Goal: Information Seeking & Learning: Learn about a topic

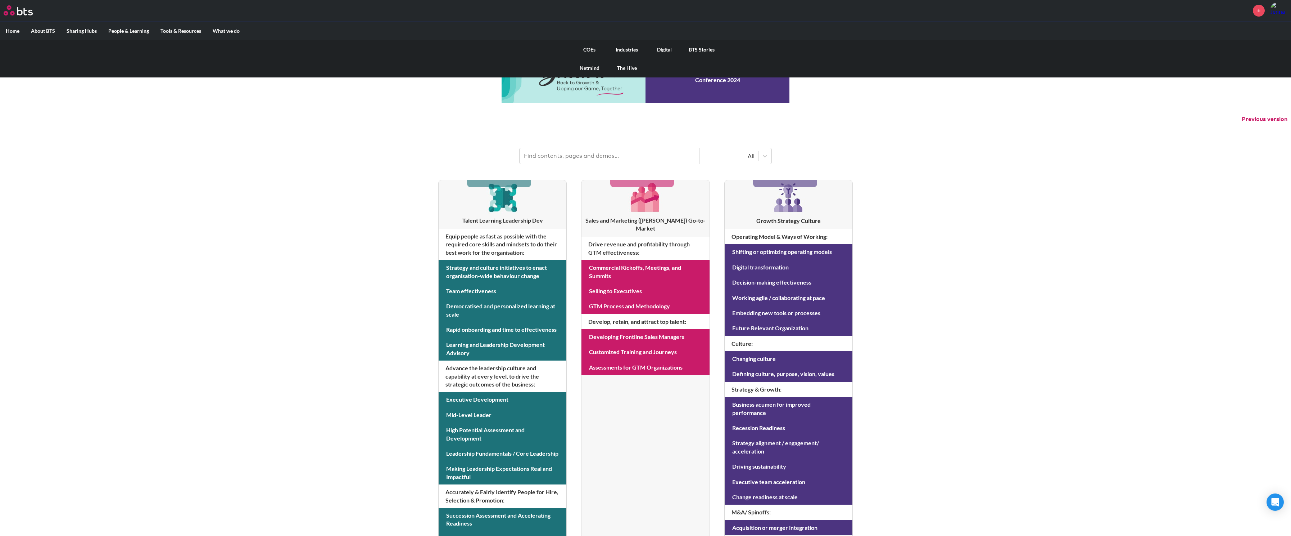
click at [590, 49] on link "COEs" at bounding box center [589, 49] width 37 height 19
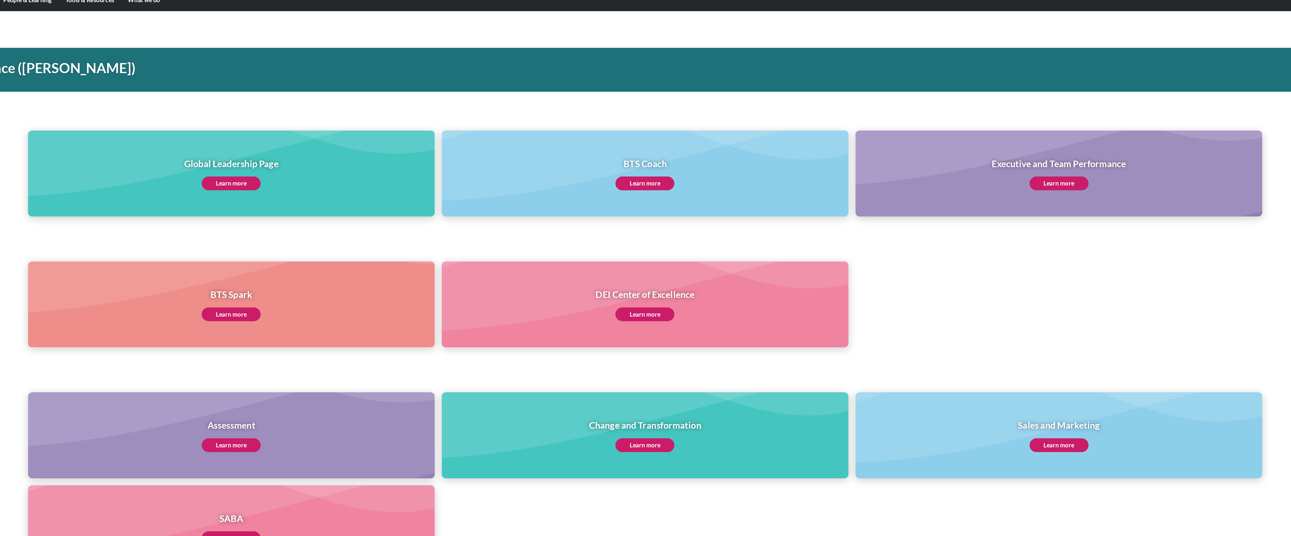
click at [992, 184] on link "Learn more" at bounding box center [992, 185] width 49 height 12
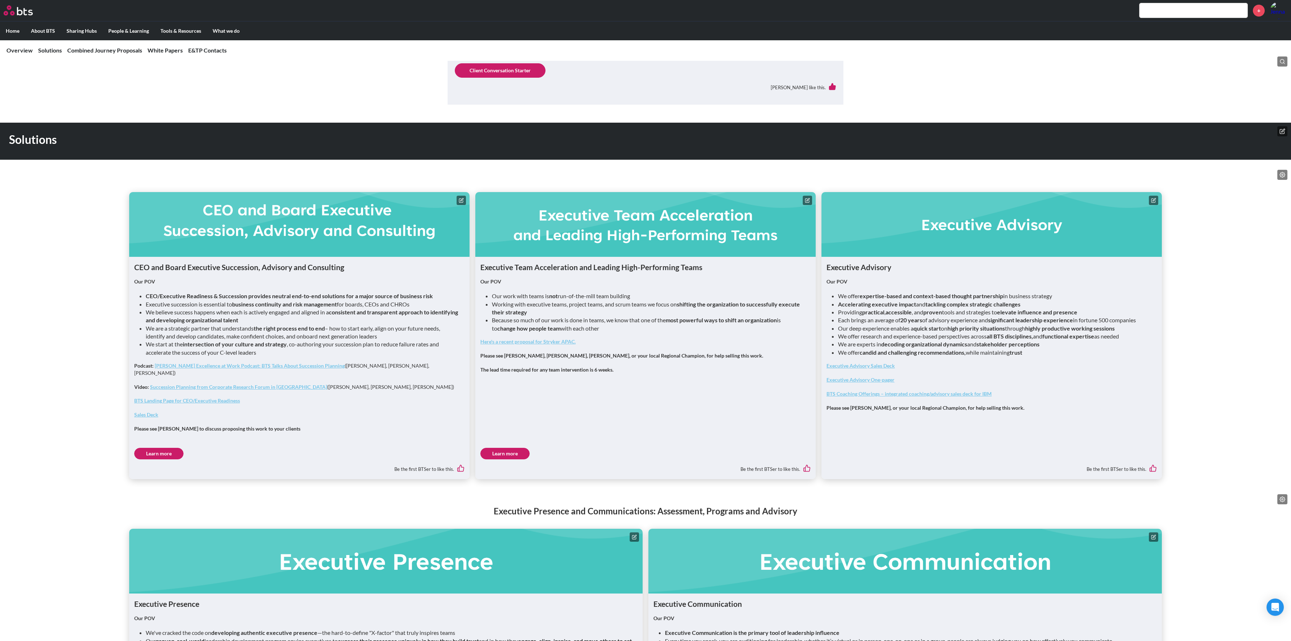
scroll to position [352, 0]
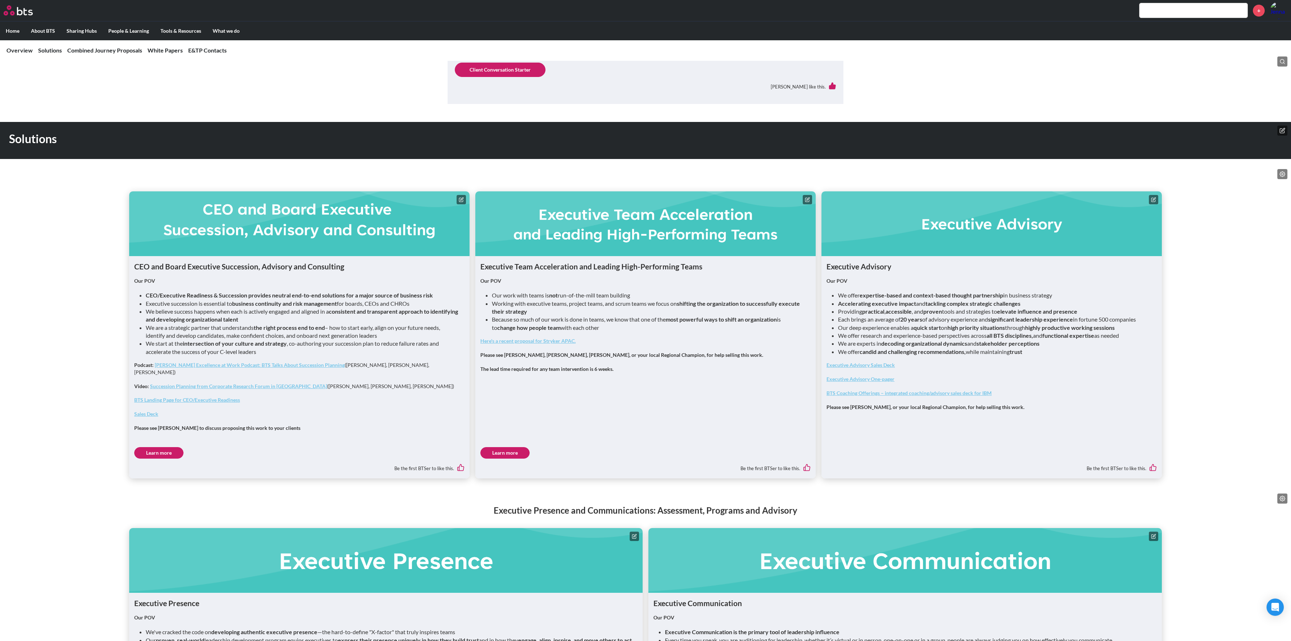
click at [509, 449] on link "Learn more" at bounding box center [505, 453] width 49 height 12
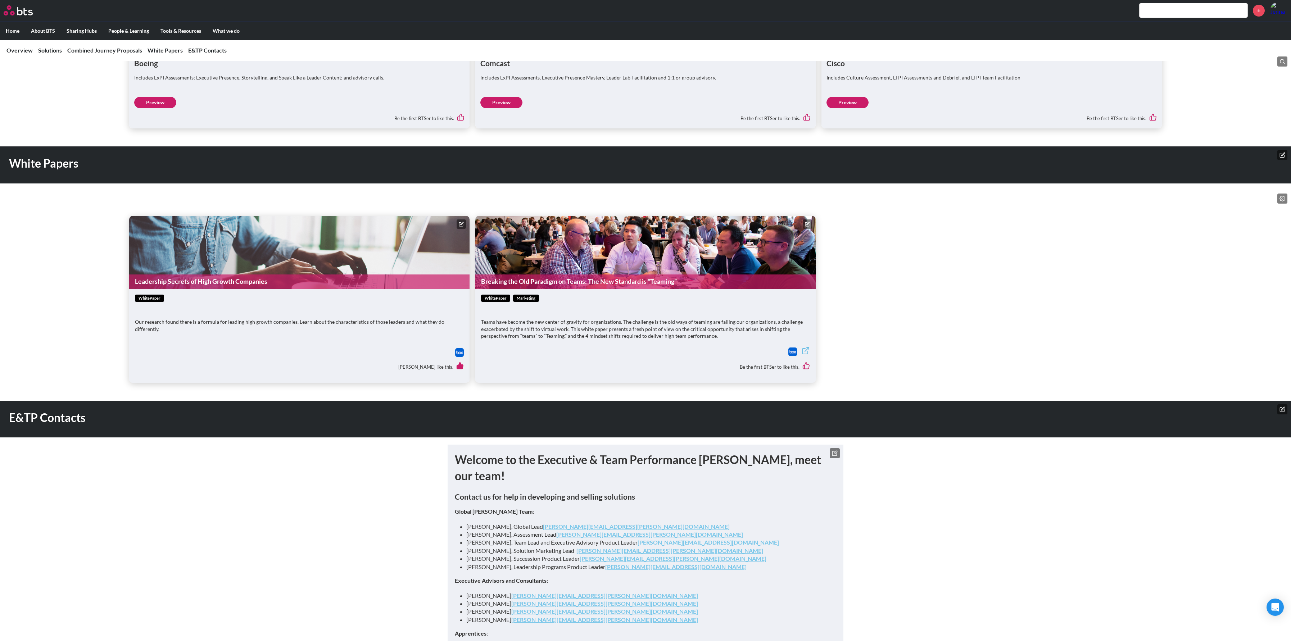
scroll to position [1593, 0]
